Goal: Information Seeking & Learning: Understand process/instructions

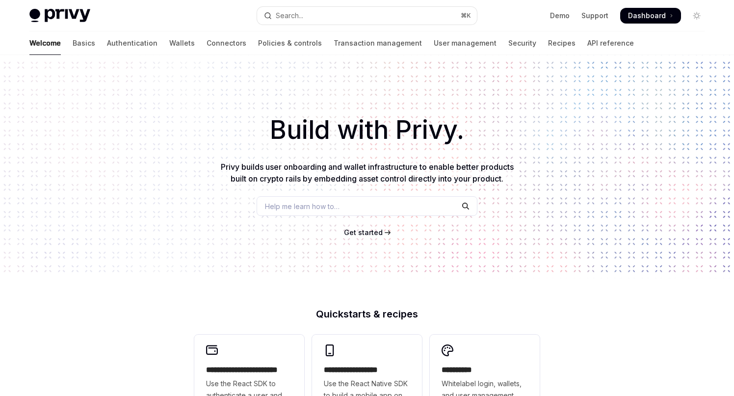
click at [320, 15] on button "Search... ⌘ K" at bounding box center [367, 16] width 220 height 18
type textarea "*"
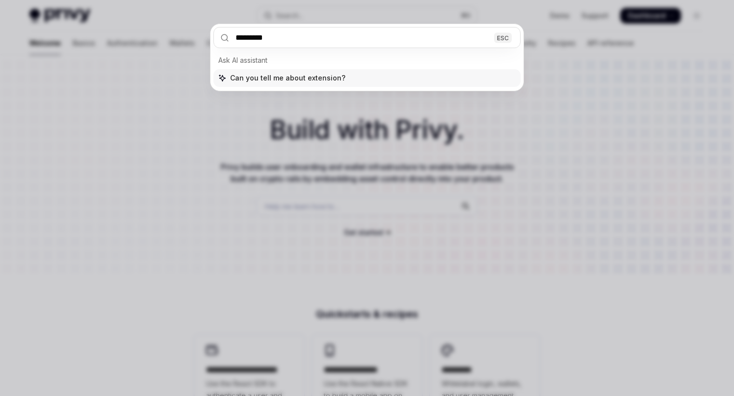
type input "*********"
type textarea "*"
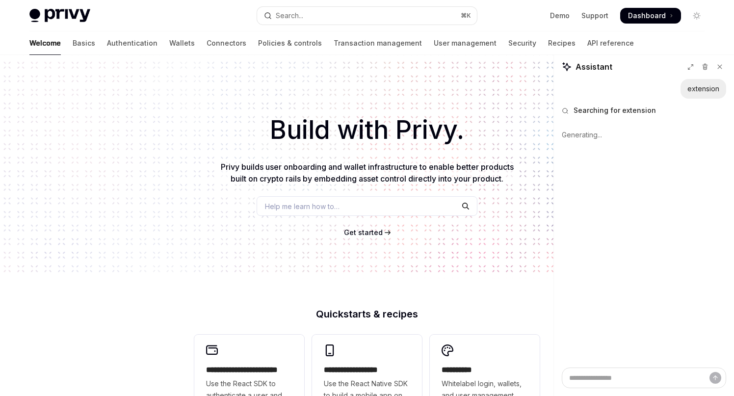
type textarea "*"
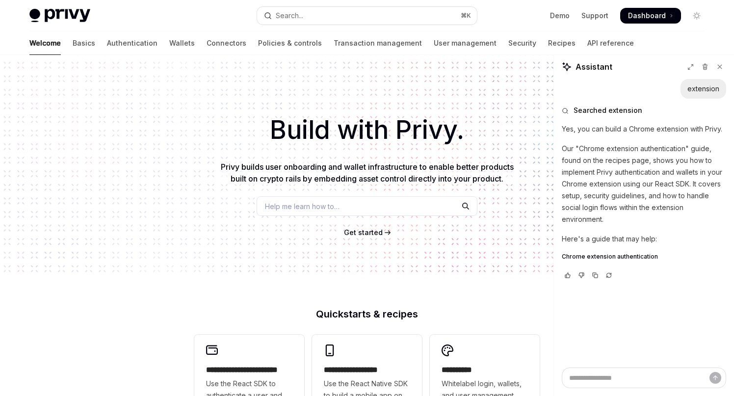
click at [593, 257] on span "Chrome extension authentication" at bounding box center [610, 257] width 96 height 8
type textarea "*"
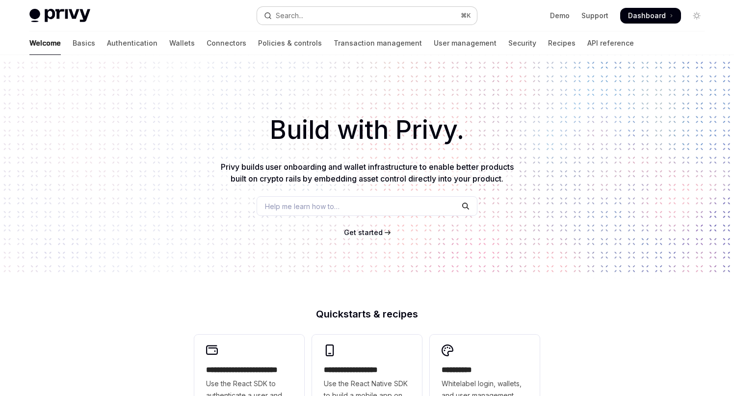
click at [296, 20] on div "Search..." at bounding box center [289, 16] width 27 height 12
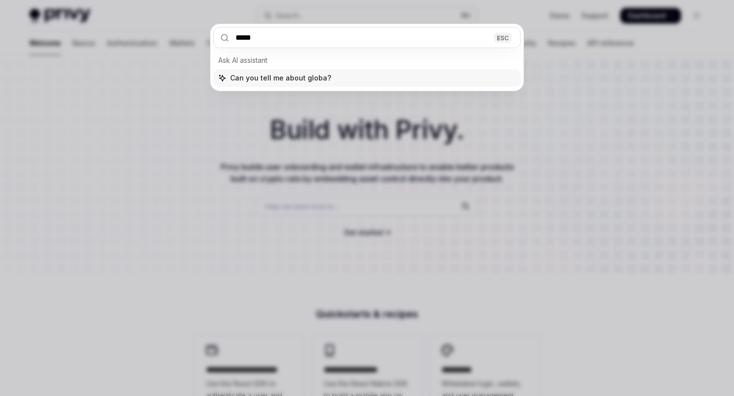
type input "******"
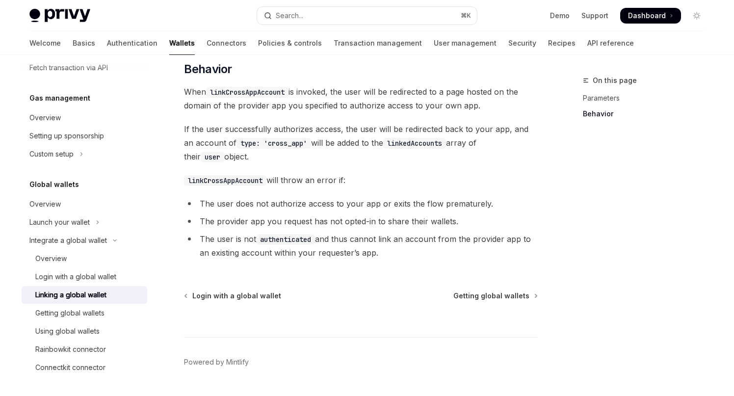
scroll to position [481, 0]
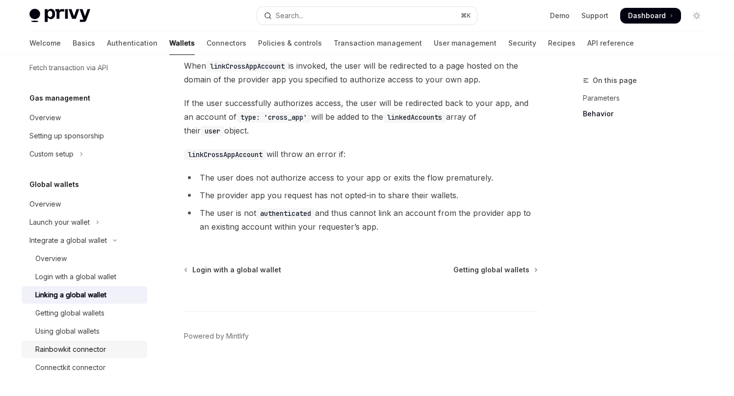
click at [96, 349] on div "Rainbowkit connector" at bounding box center [70, 349] width 71 height 12
type textarea "*"
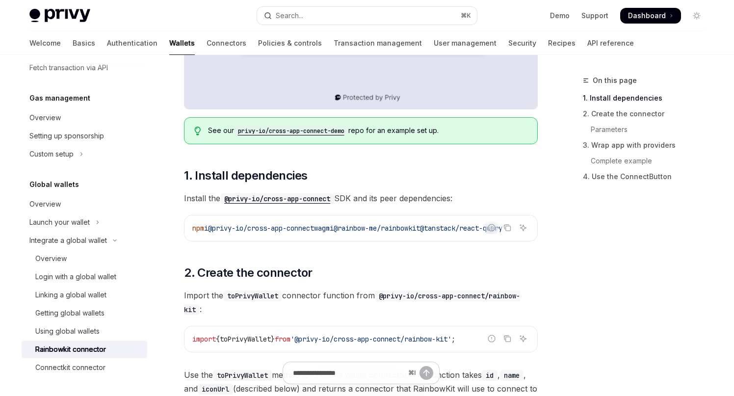
scroll to position [411, 0]
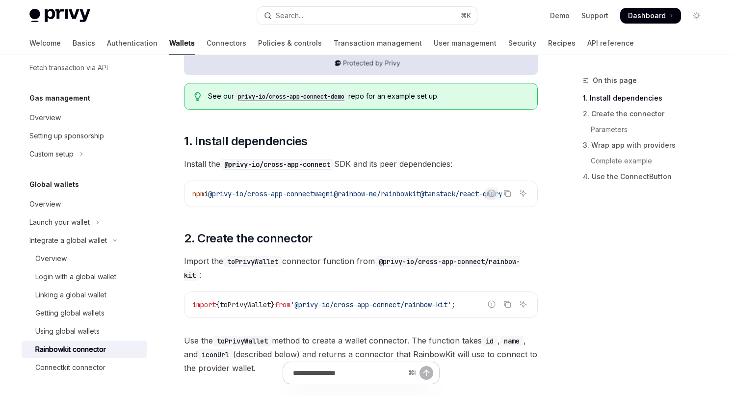
scroll to position [411, 0]
